Goal: Book appointment/travel/reservation

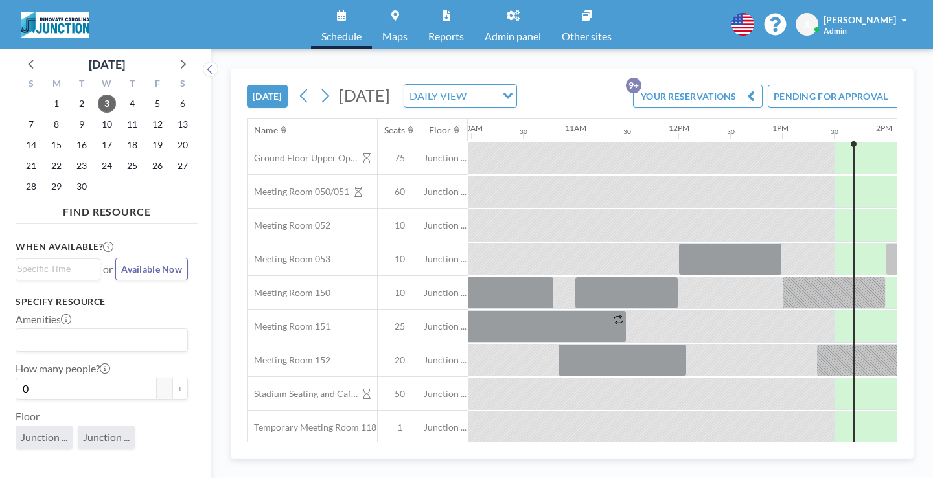
scroll to position [0, 1095]
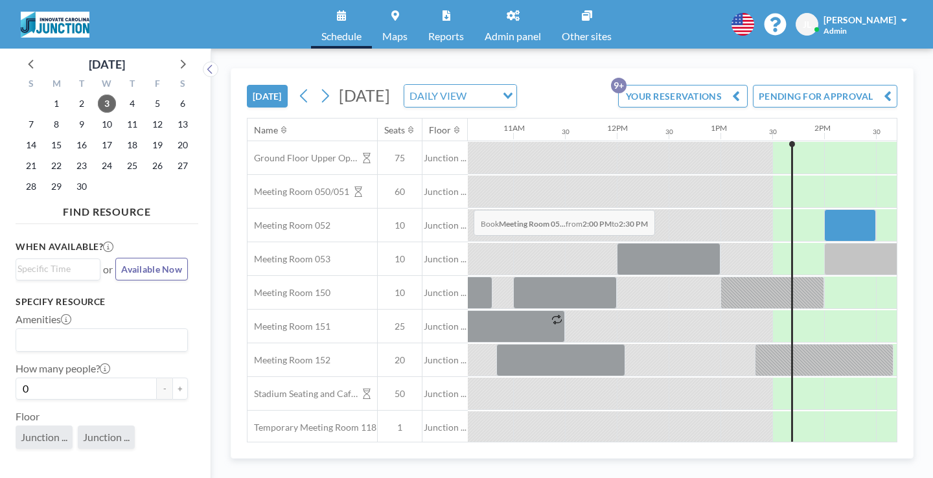
click at [824, 209] on div at bounding box center [850, 225] width 52 height 32
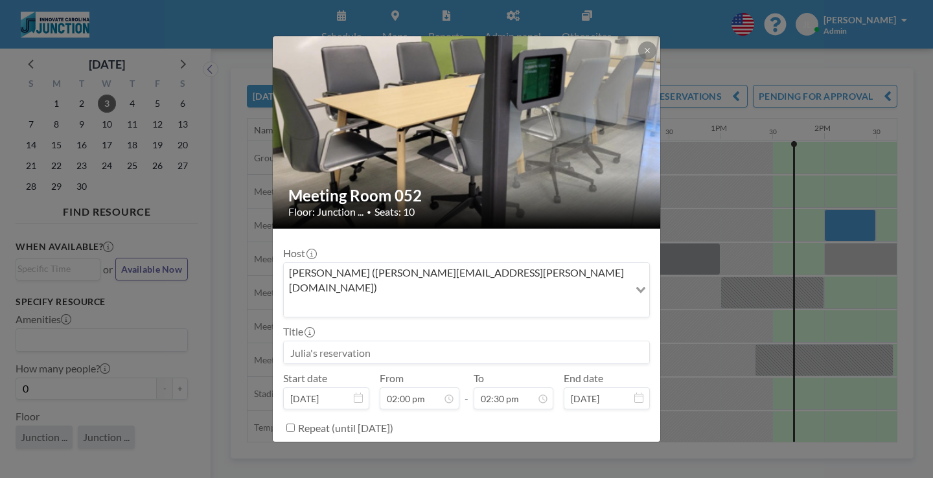
click at [372, 462] on textarea at bounding box center [466, 473] width 367 height 22
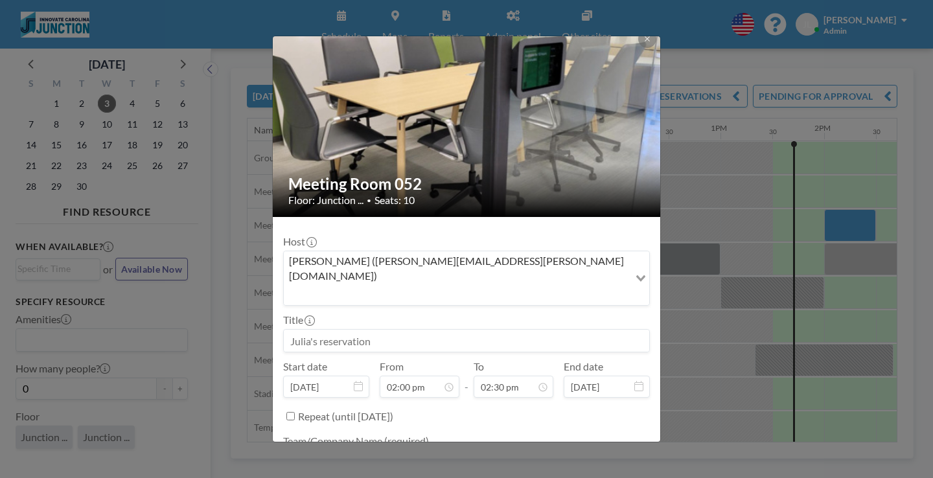
scroll to position [13, 0]
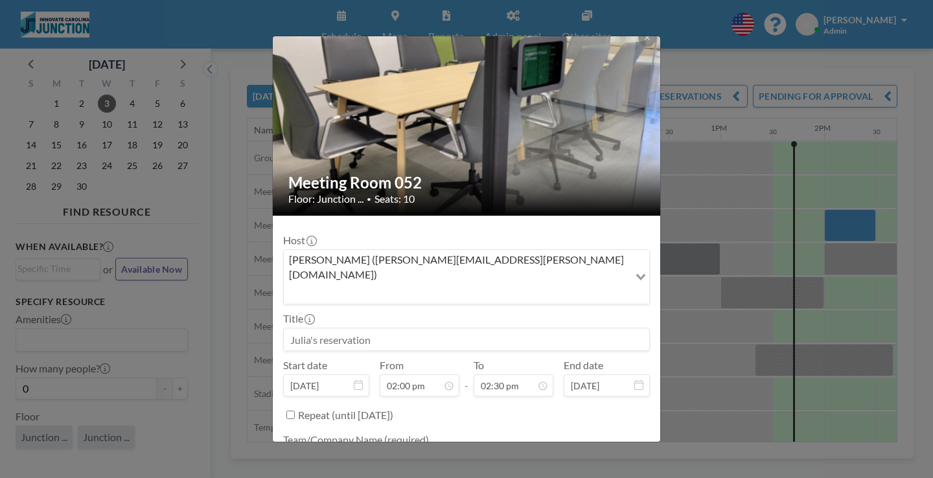
type textarea "Julia"
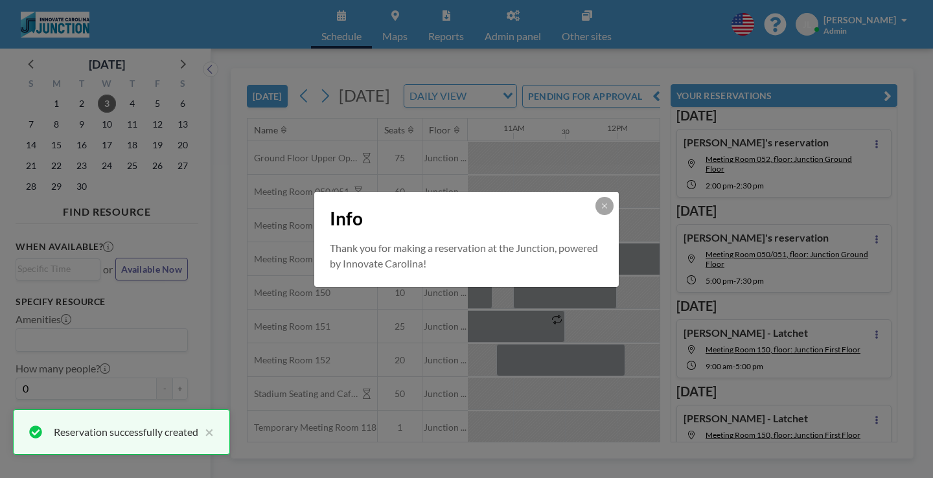
scroll to position [0, 0]
click at [596, 213] on button at bounding box center [605, 206] width 18 height 18
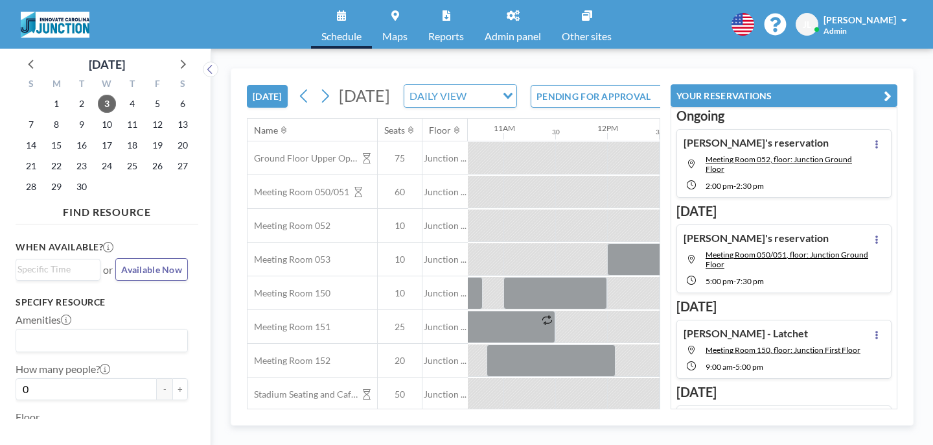
scroll to position [0, 1138]
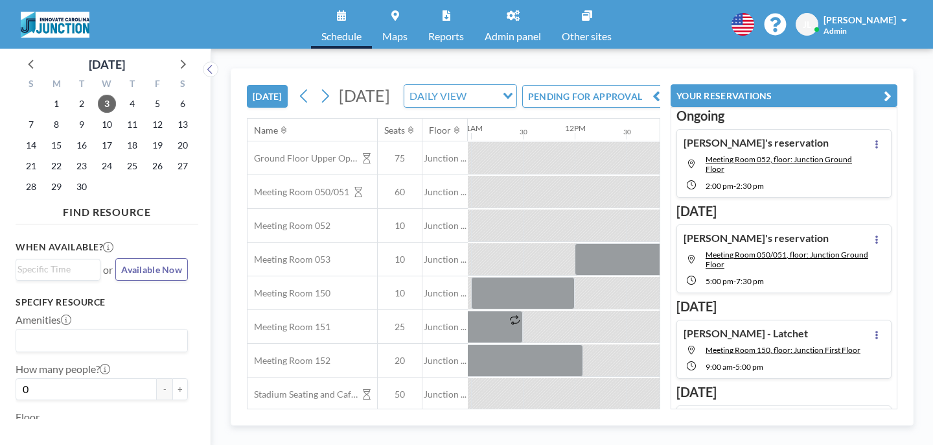
click at [511, 19] on link "Admin panel" at bounding box center [512, 24] width 77 height 49
